Goal: Task Accomplishment & Management: Use online tool/utility

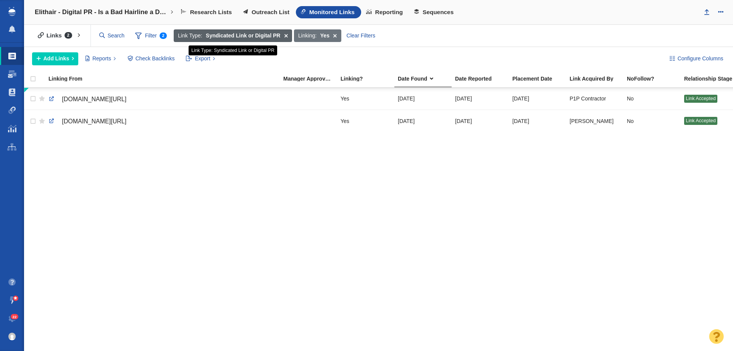
click at [286, 35] on span at bounding box center [286, 35] width 12 height 13
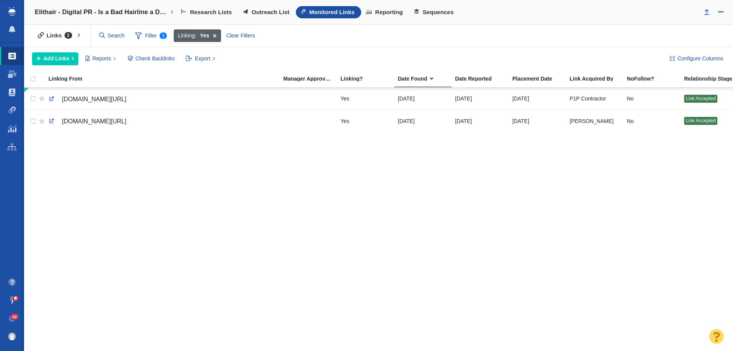
click at [216, 35] on span at bounding box center [215, 35] width 12 height 13
click at [252, 11] on span "Outreach List" at bounding box center [271, 12] width 38 height 7
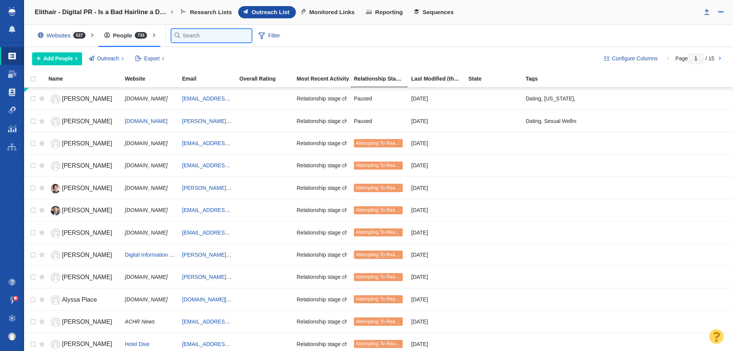
drag, startPoint x: 0, startPoint y: 0, endPoint x: 179, endPoint y: 39, distance: 183.6
click at [179, 39] on input "text" at bounding box center [211, 35] width 80 height 13
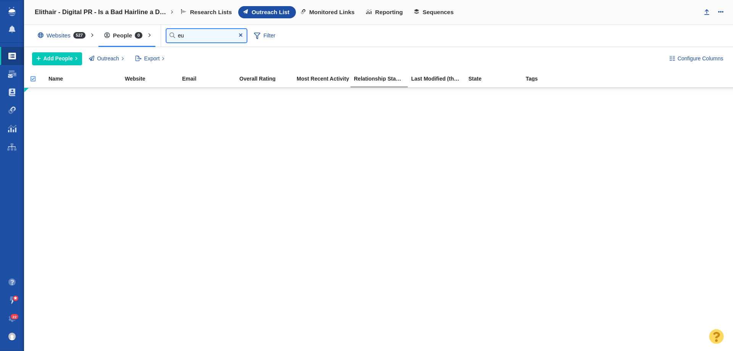
type input "e"
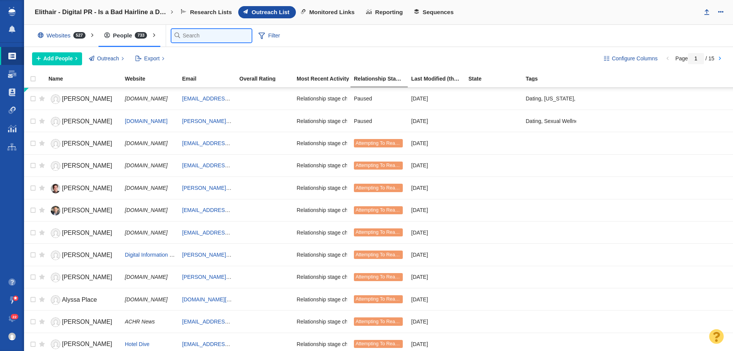
click at [223, 37] on input "text" at bounding box center [211, 35] width 80 height 13
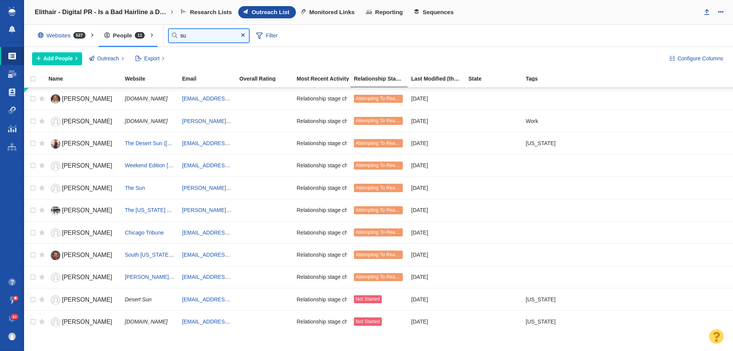
type input "s"
type input "insti"
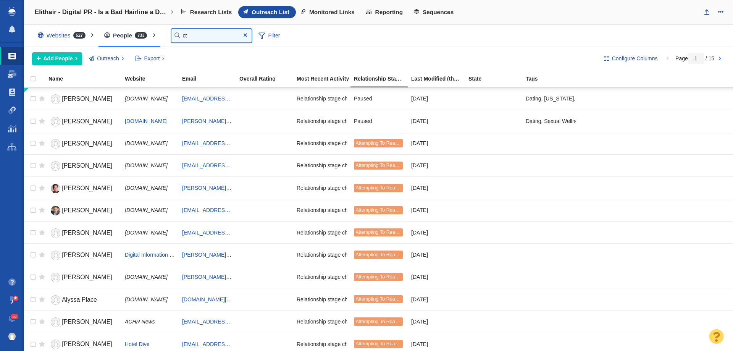
type input "c"
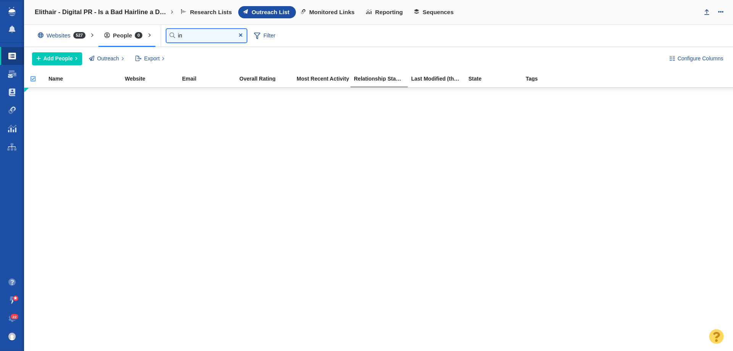
type input "i"
click at [70, 33] on div at bounding box center [366, 175] width 733 height 351
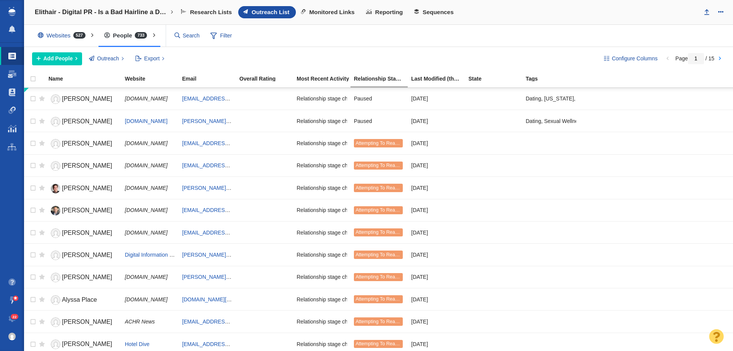
click at [69, 36] on div "Websites 527" at bounding box center [63, 36] width 63 height 18
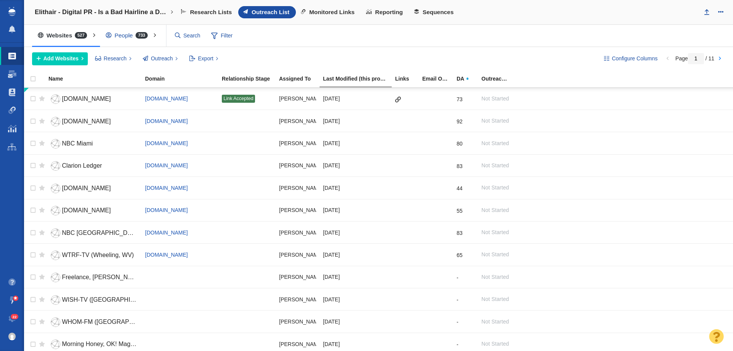
click at [120, 36] on div "People 733" at bounding box center [128, 36] width 57 height 18
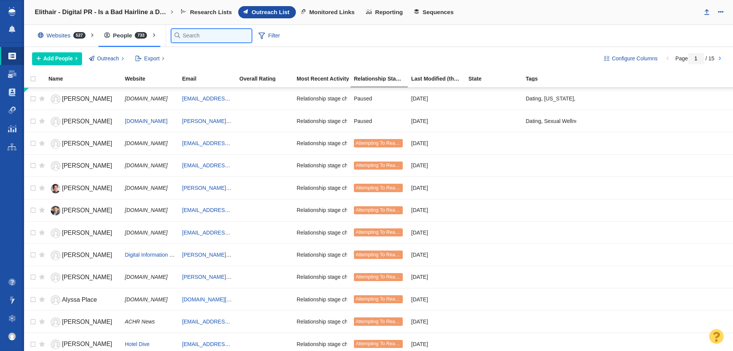
click at [190, 35] on input "text" at bounding box center [211, 35] width 80 height 13
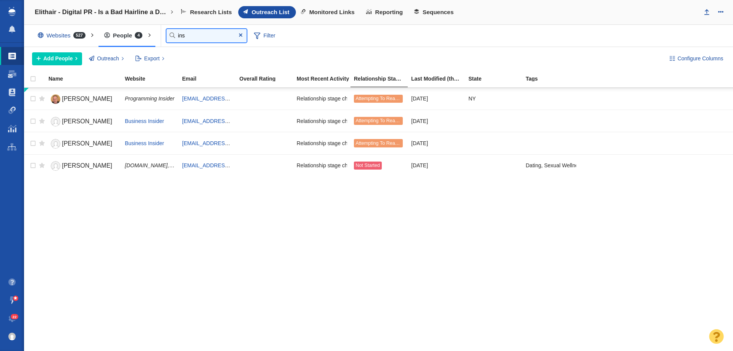
type input "inst"
